Goal: Check status: Check status

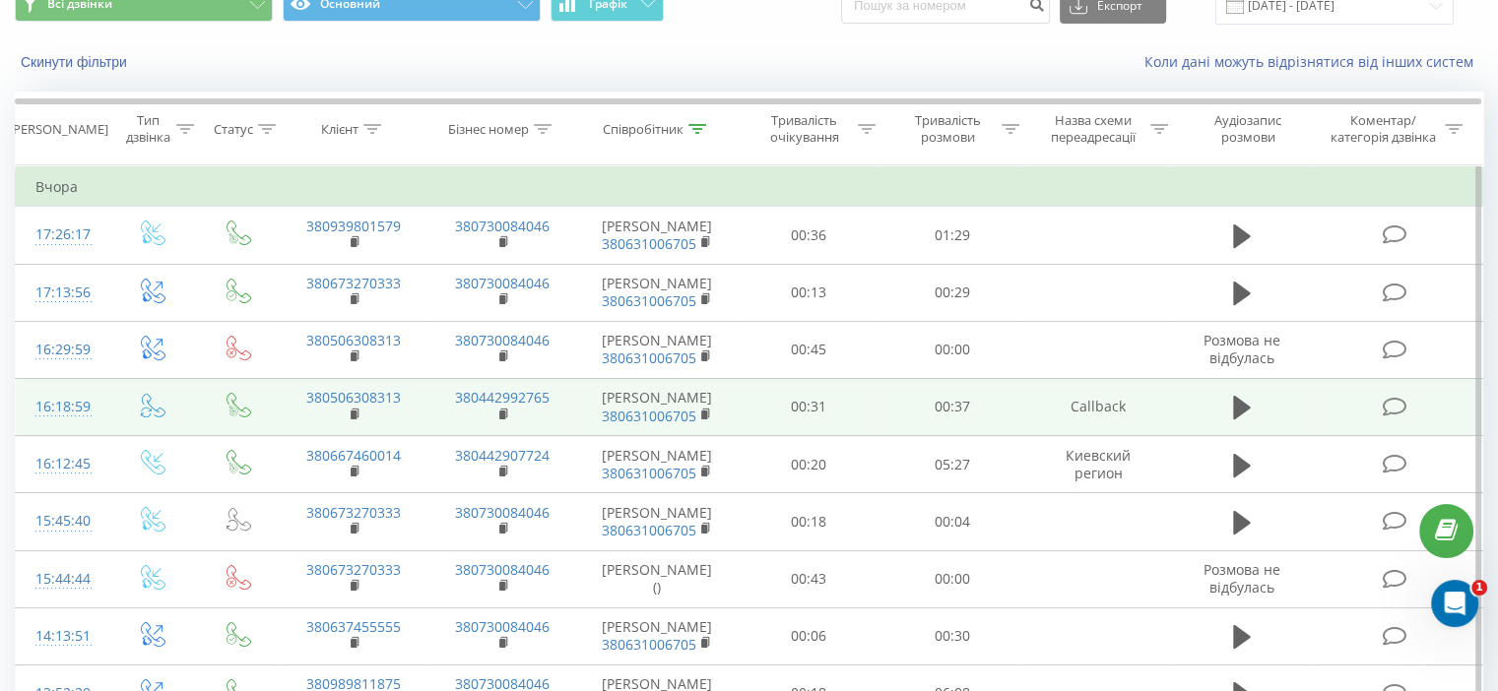
scroll to position [118, 0]
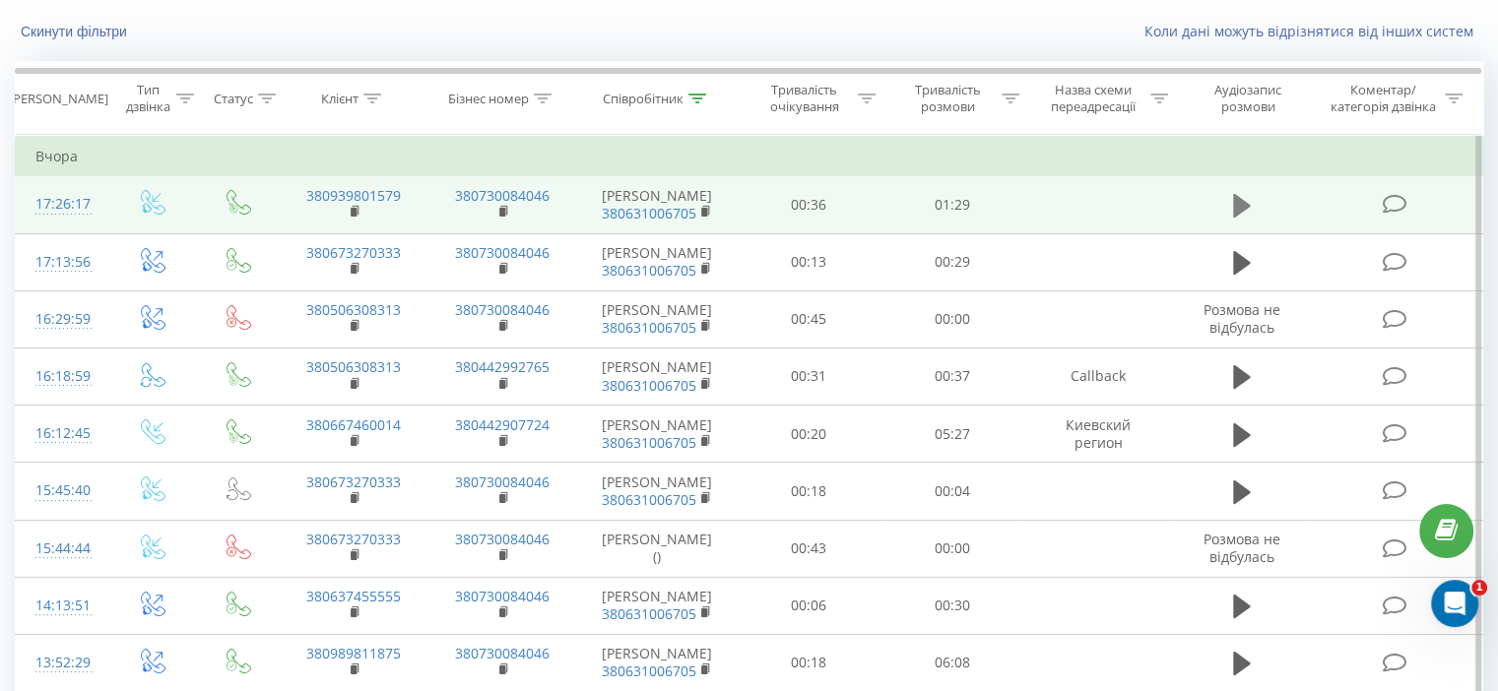
click at [1241, 211] on icon at bounding box center [1242, 206] width 18 height 24
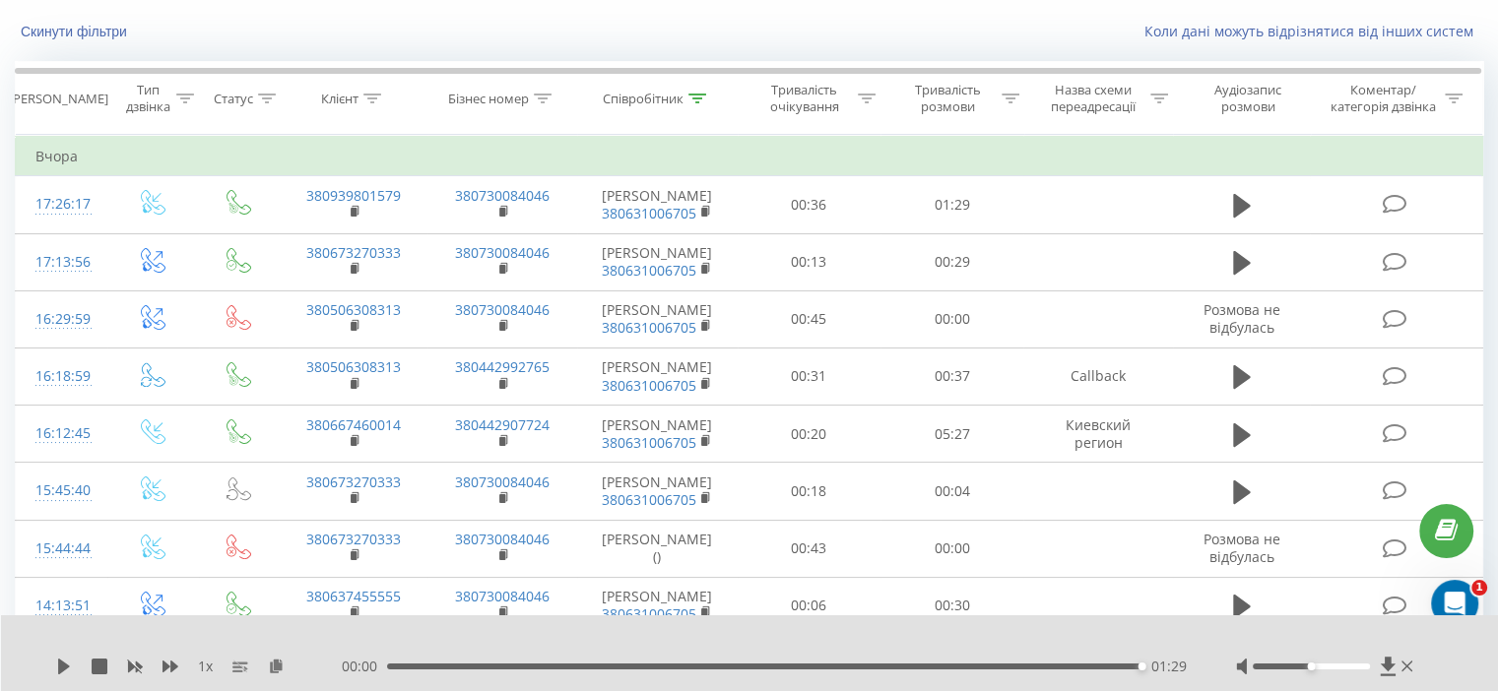
drag, startPoint x: 398, startPoint y: 202, endPoint x: 559, endPoint y: 30, distance: 236.2
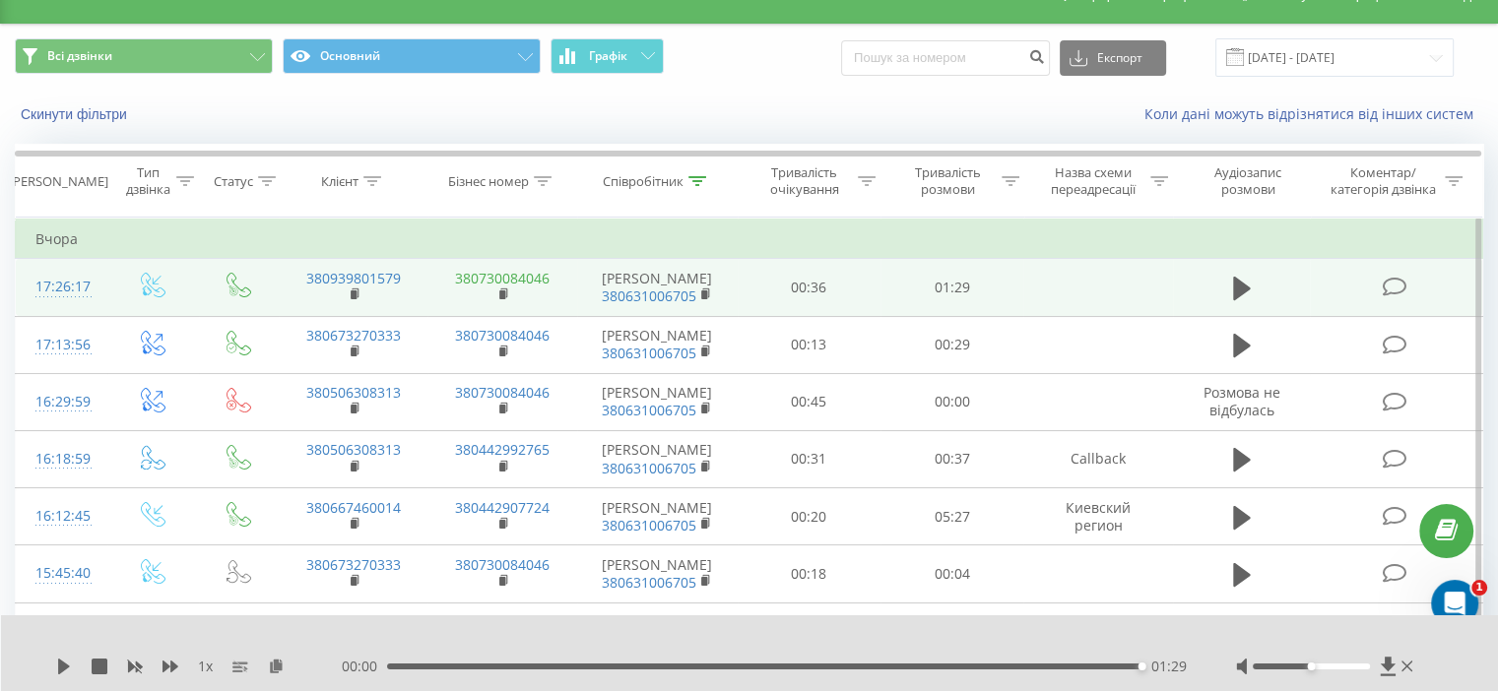
scroll to position [0, 0]
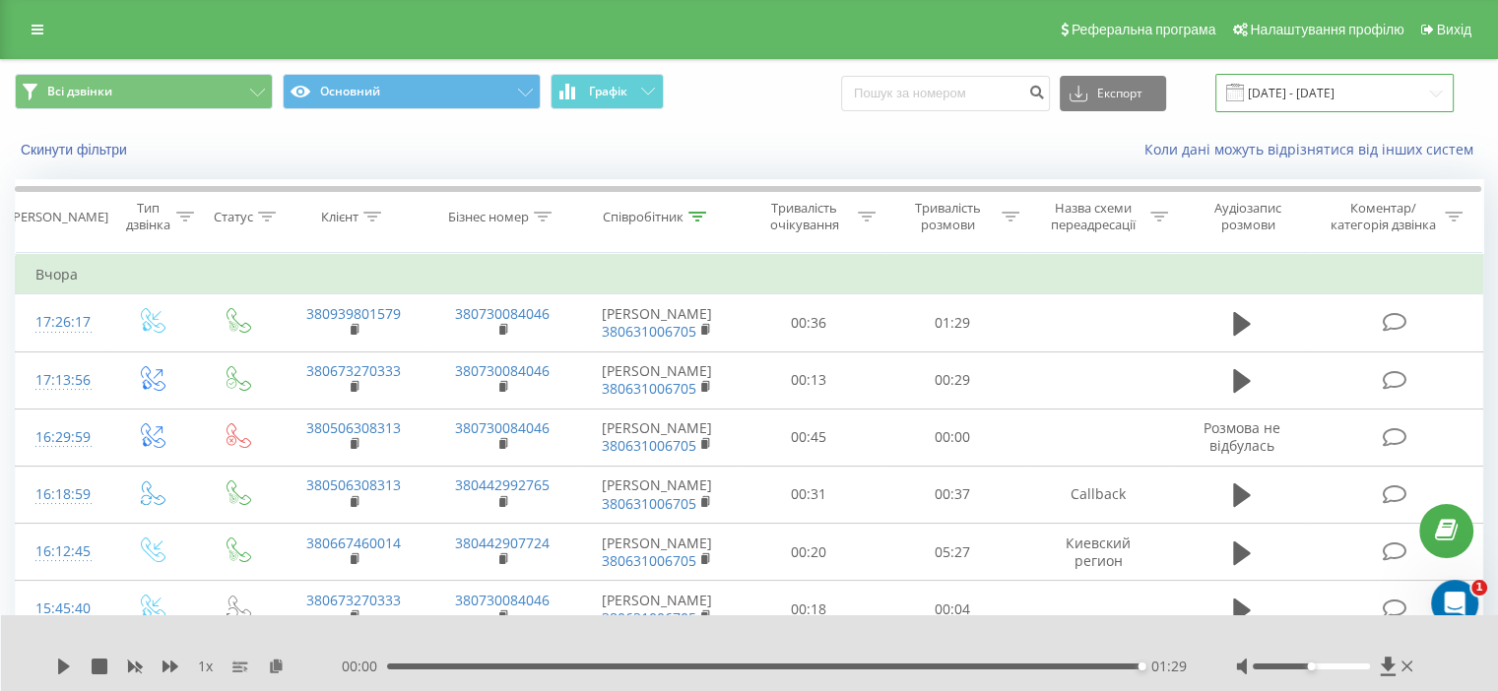
click at [1433, 94] on input "[DATE] - [DATE]" at bounding box center [1334, 93] width 238 height 38
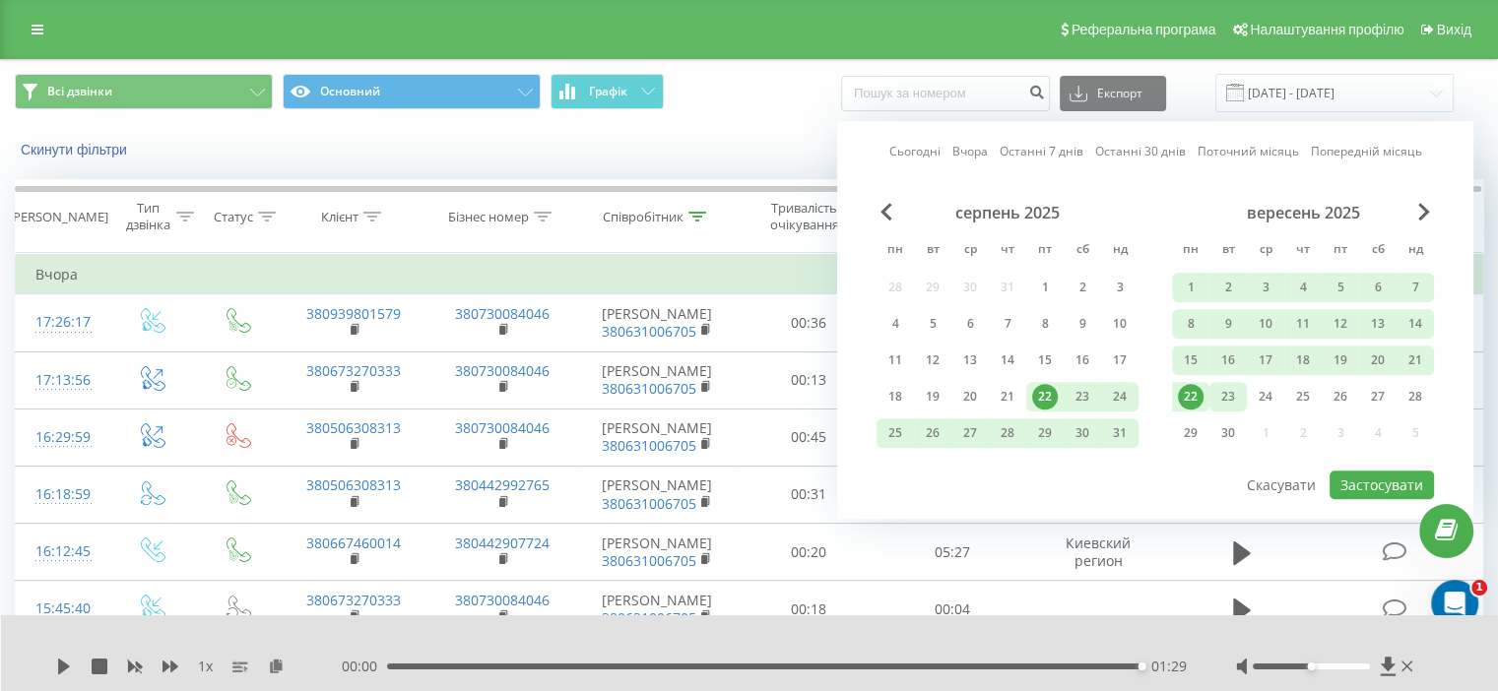
click at [1223, 394] on div "23" at bounding box center [1228, 397] width 26 height 26
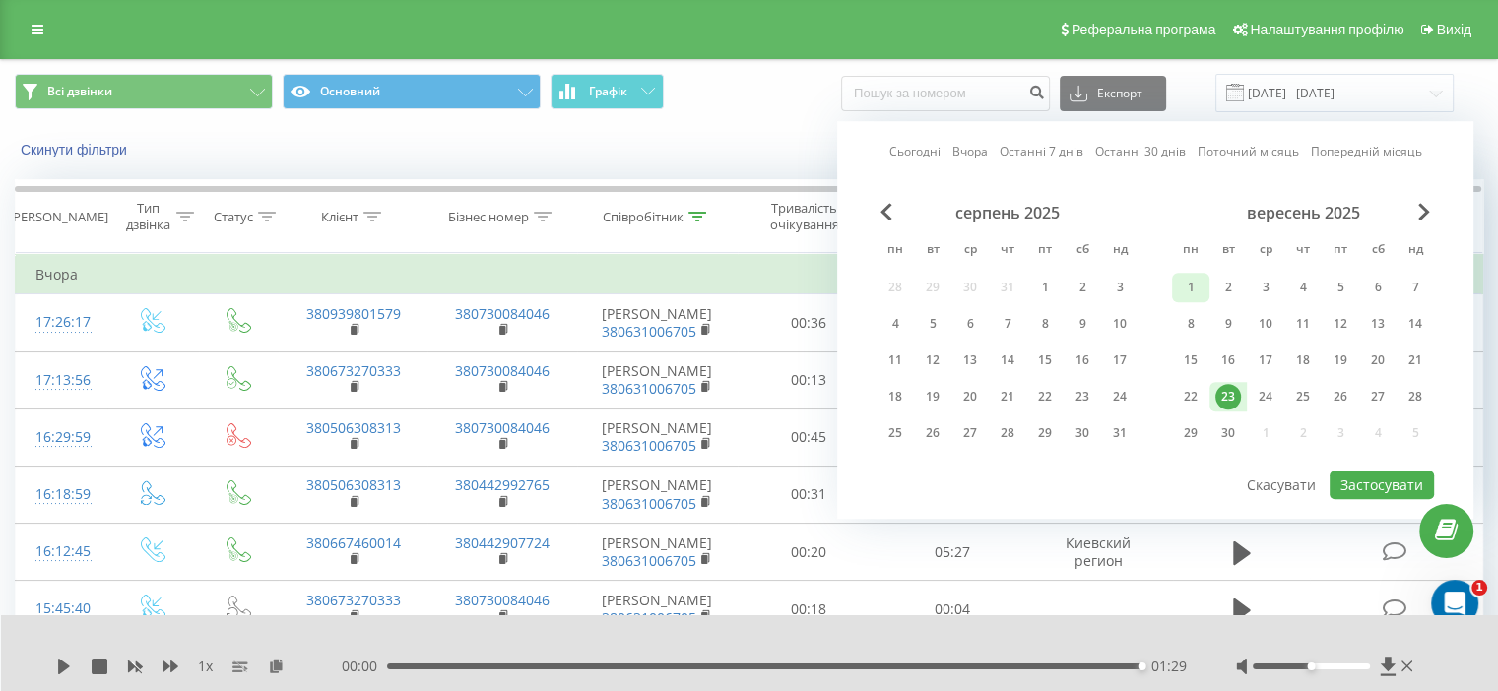
click at [1192, 284] on div "1" at bounding box center [1191, 288] width 26 height 26
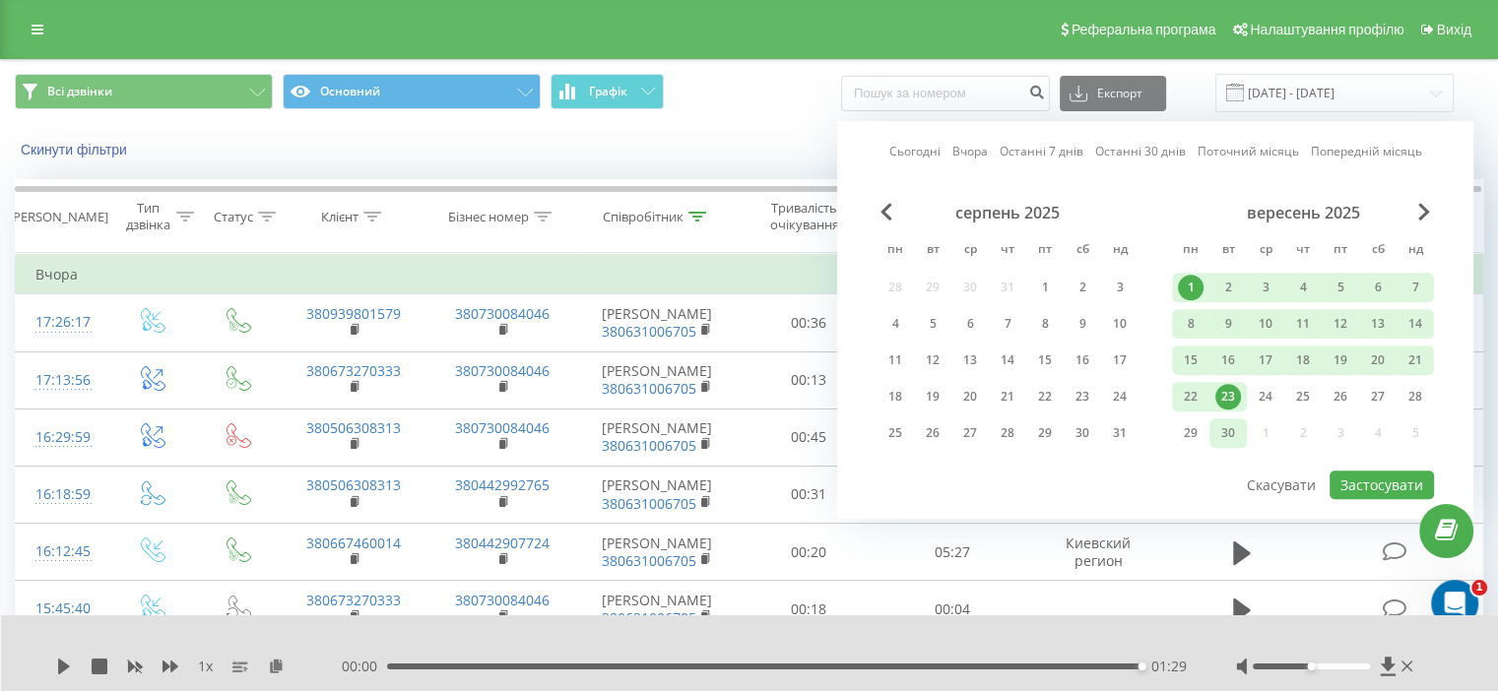
click at [1231, 425] on div "30" at bounding box center [1228, 433] width 26 height 26
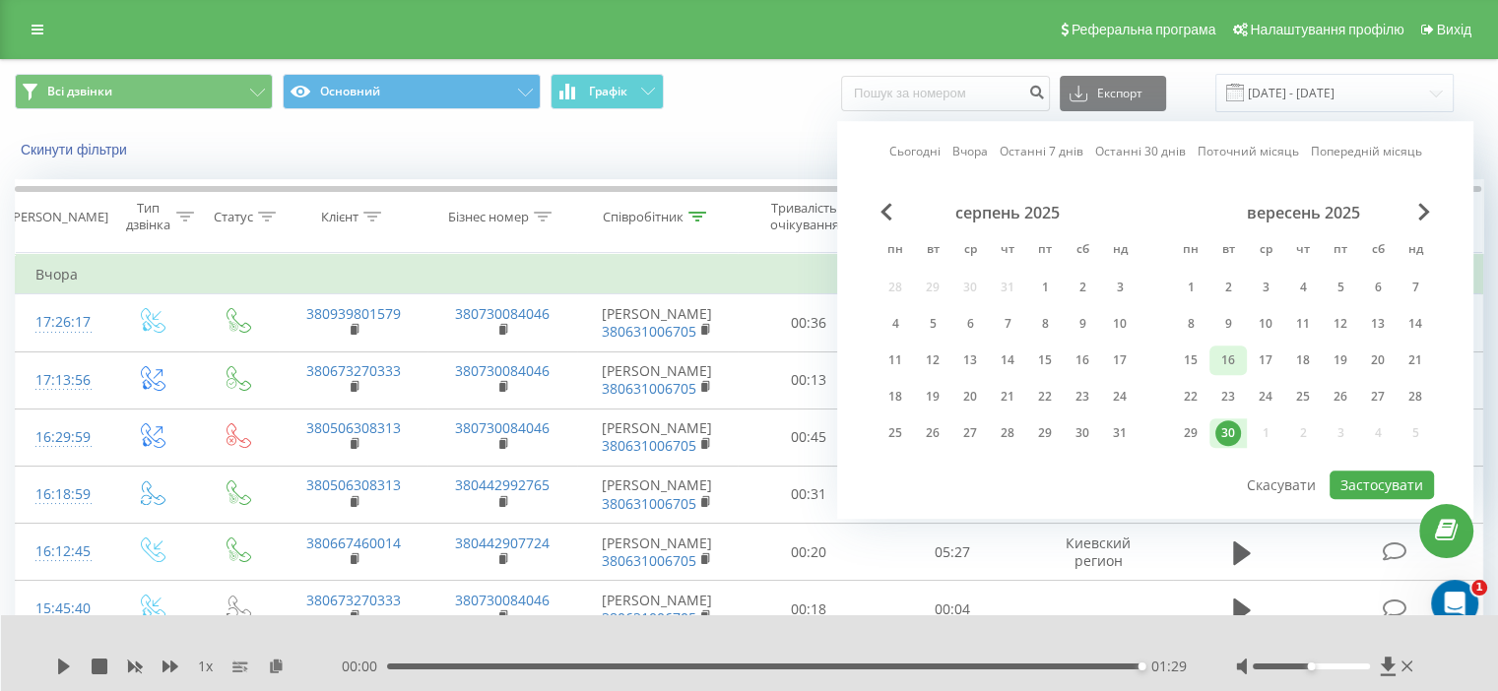
click at [1222, 353] on div "16" at bounding box center [1228, 361] width 26 height 26
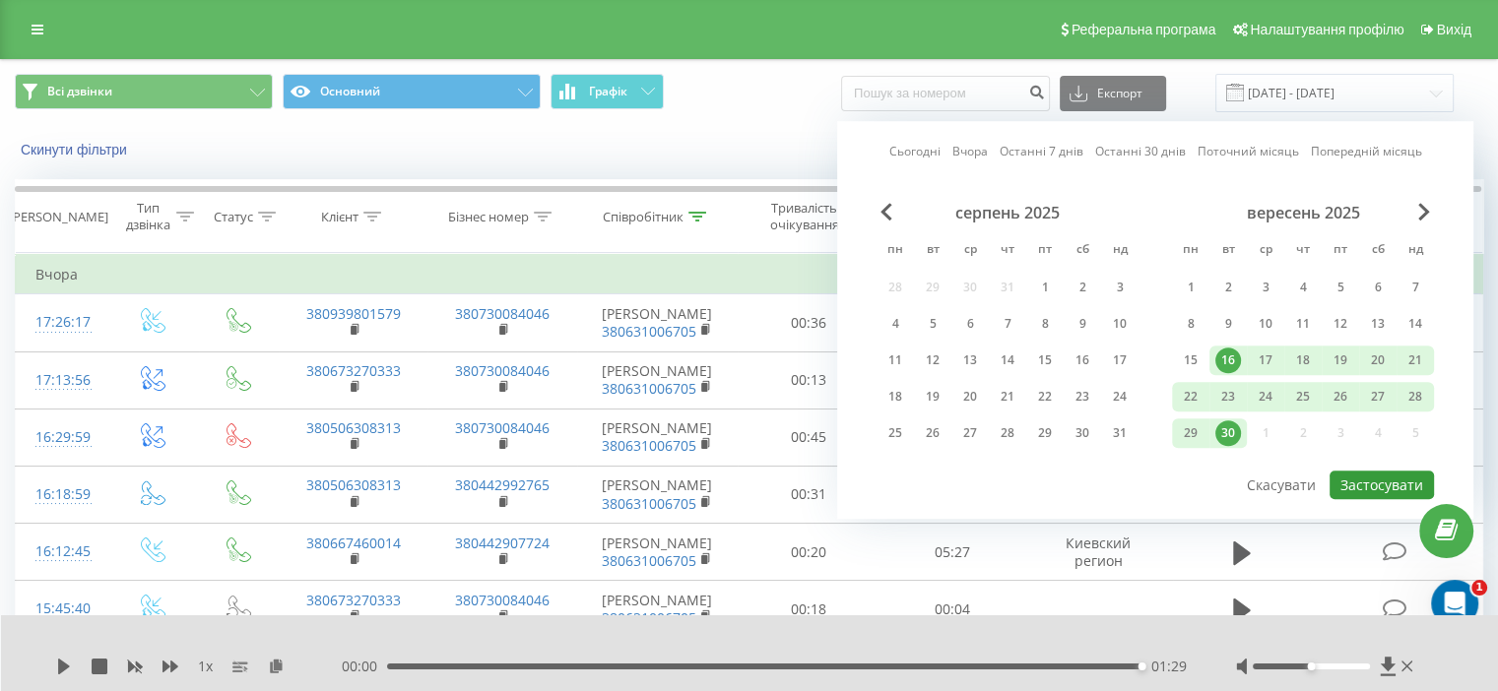
drag, startPoint x: 1380, startPoint y: 486, endPoint x: 1363, endPoint y: 467, distance: 25.8
click at [1380, 486] on button "Застосувати" at bounding box center [1381, 485] width 104 height 29
type input "16.09.2025 - 30.09.2025"
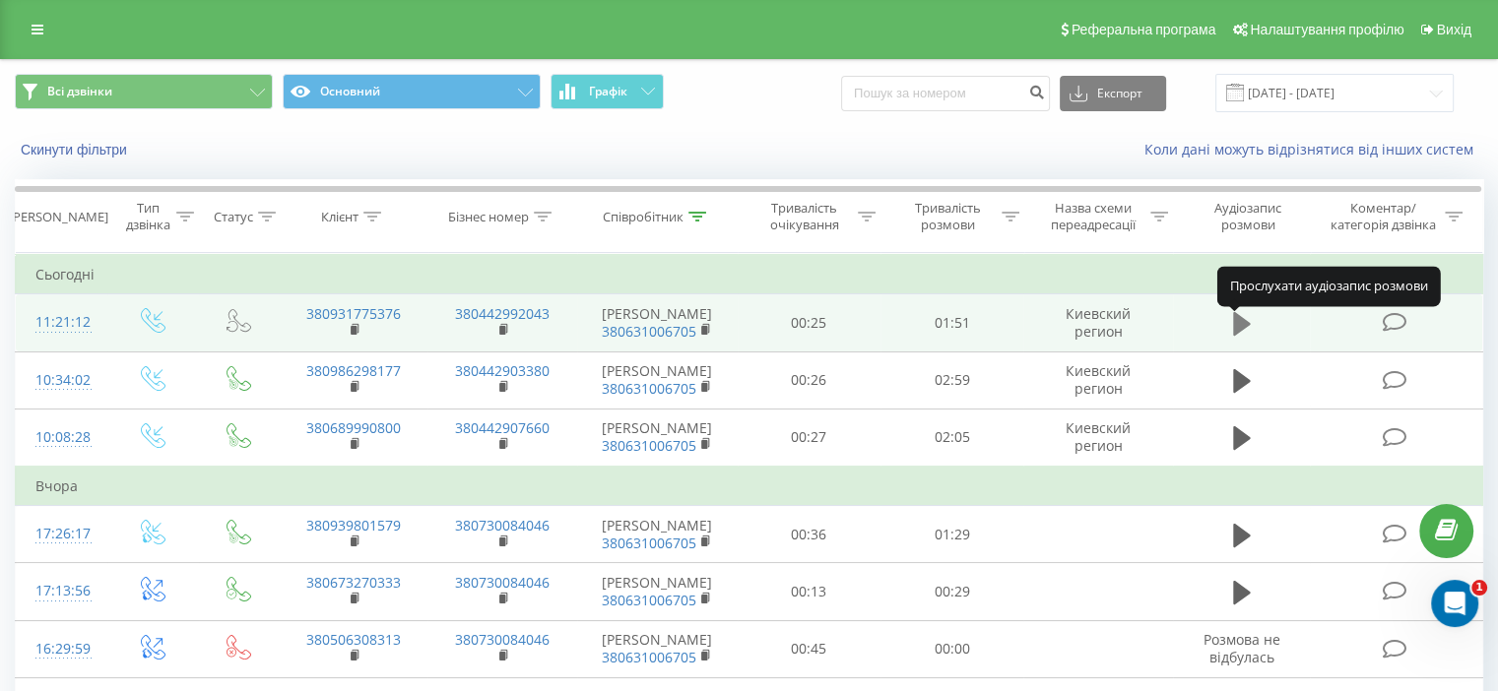
click at [1242, 330] on icon at bounding box center [1242, 324] width 18 height 24
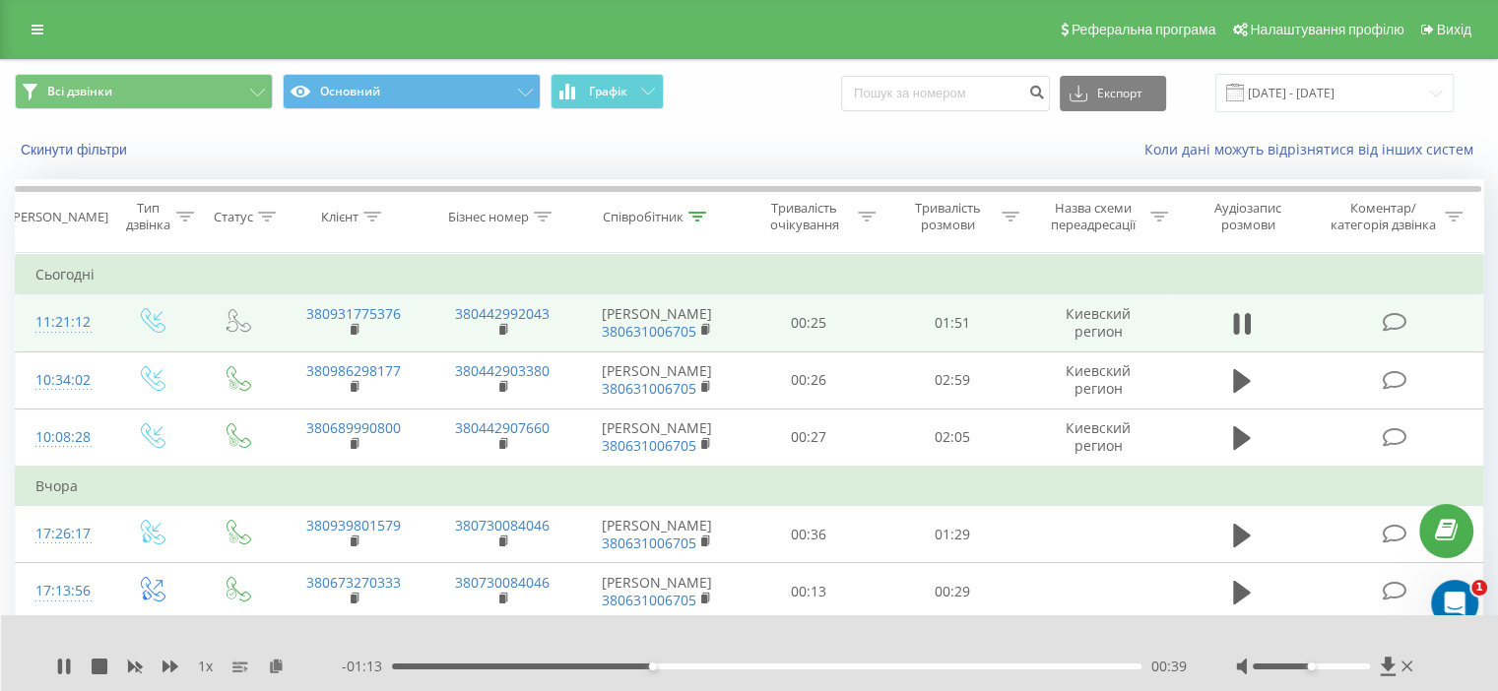
click at [1242, 330] on icon at bounding box center [1242, 324] width 18 height 28
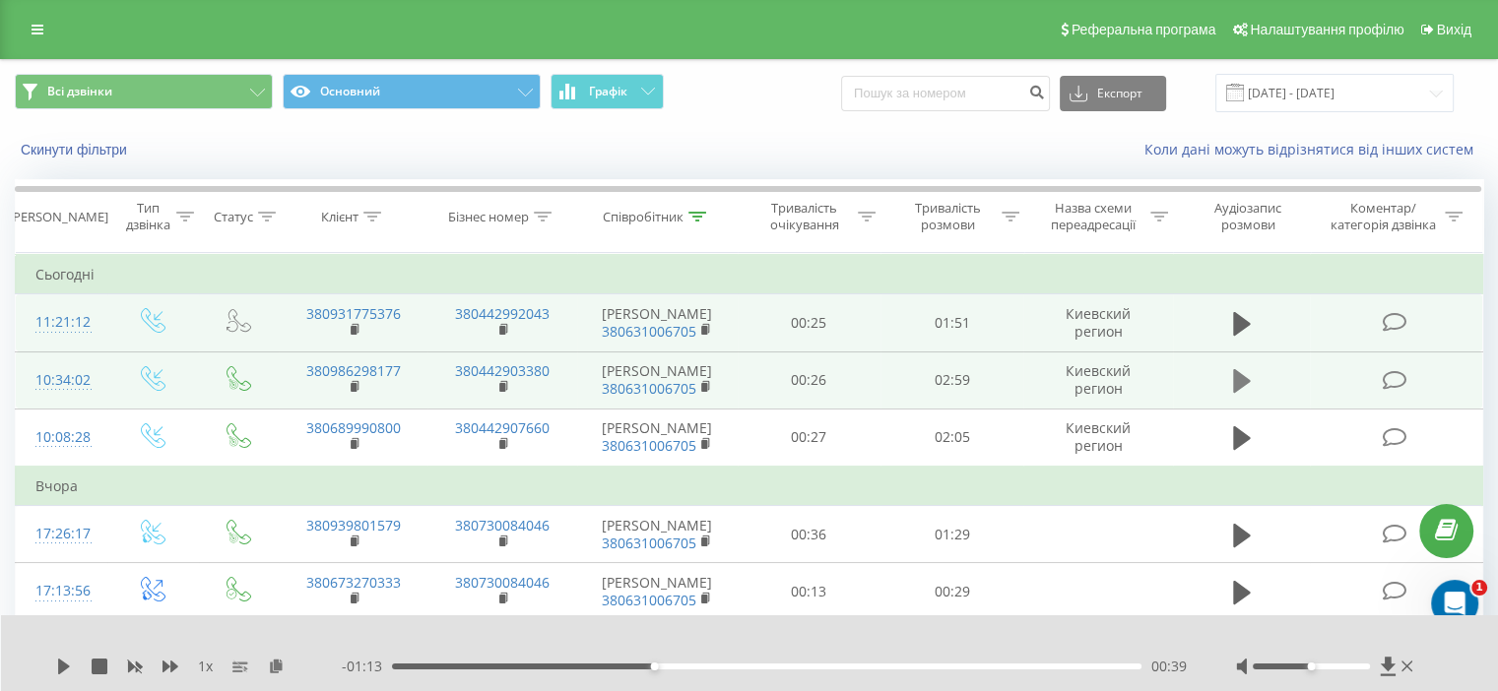
click at [1243, 393] on icon at bounding box center [1242, 381] width 18 height 24
click at [1244, 395] on icon at bounding box center [1242, 381] width 18 height 28
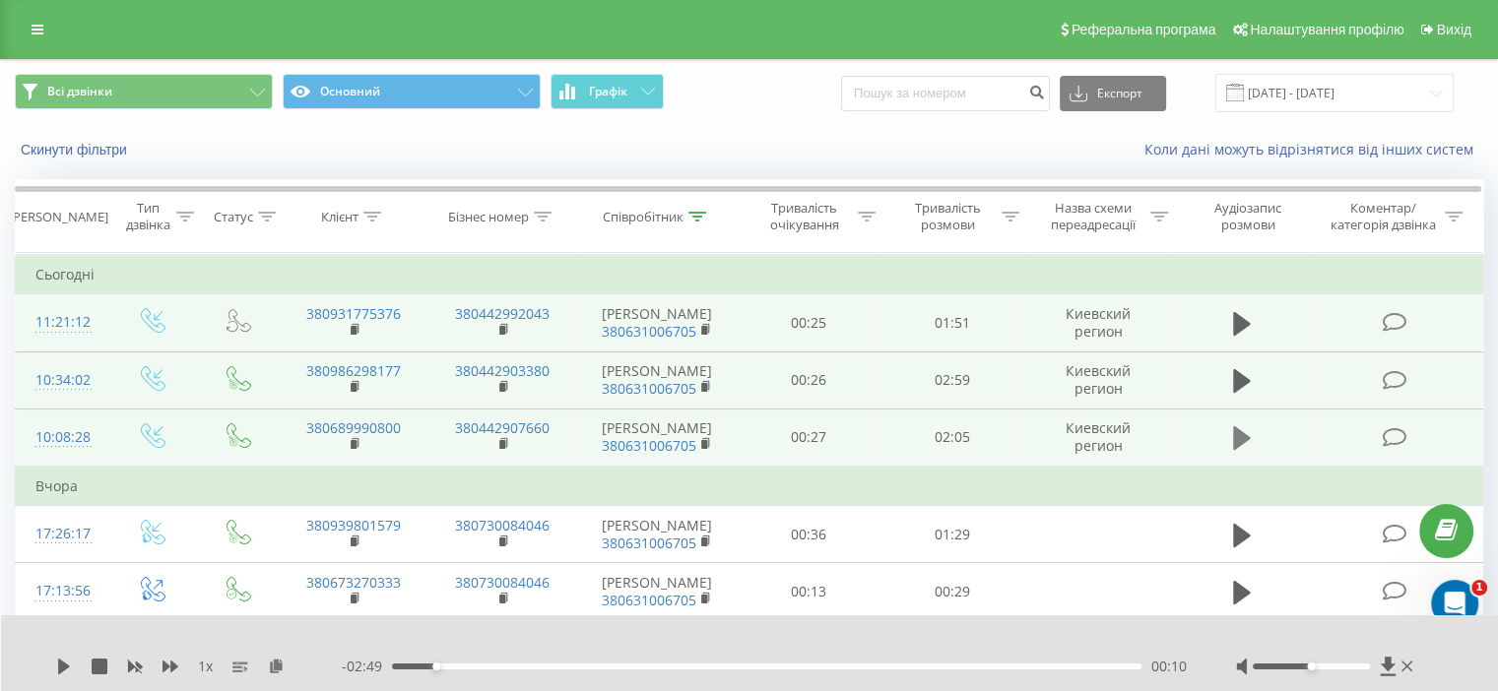
click at [1241, 450] on icon at bounding box center [1242, 438] width 18 height 24
click at [1240, 452] on icon at bounding box center [1242, 438] width 18 height 28
